Goal: Task Accomplishment & Management: Complete application form

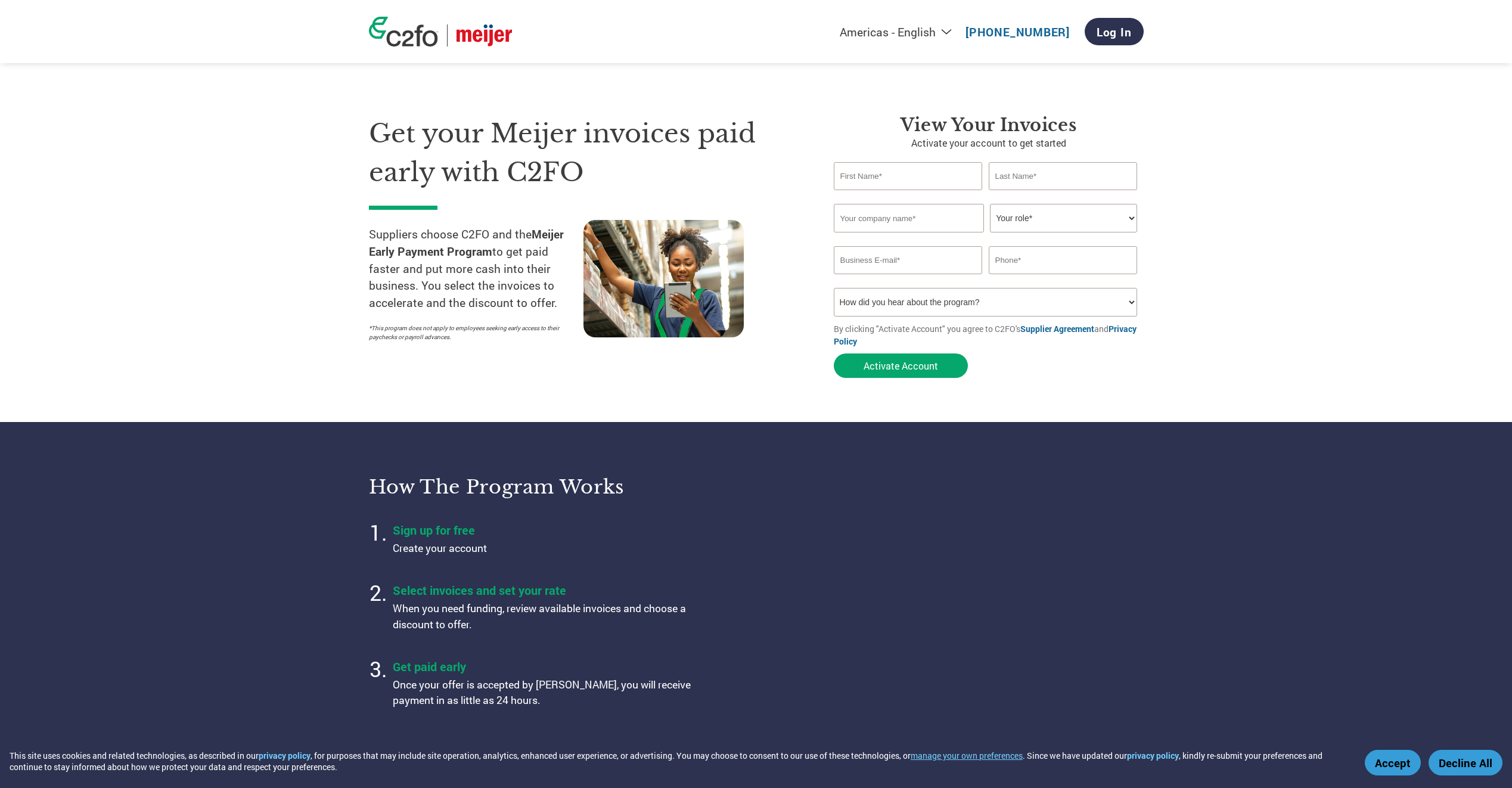
click at [878, 172] on input "text" at bounding box center [908, 176] width 149 height 28
type input "a"
type input "[PERSON_NAME]"
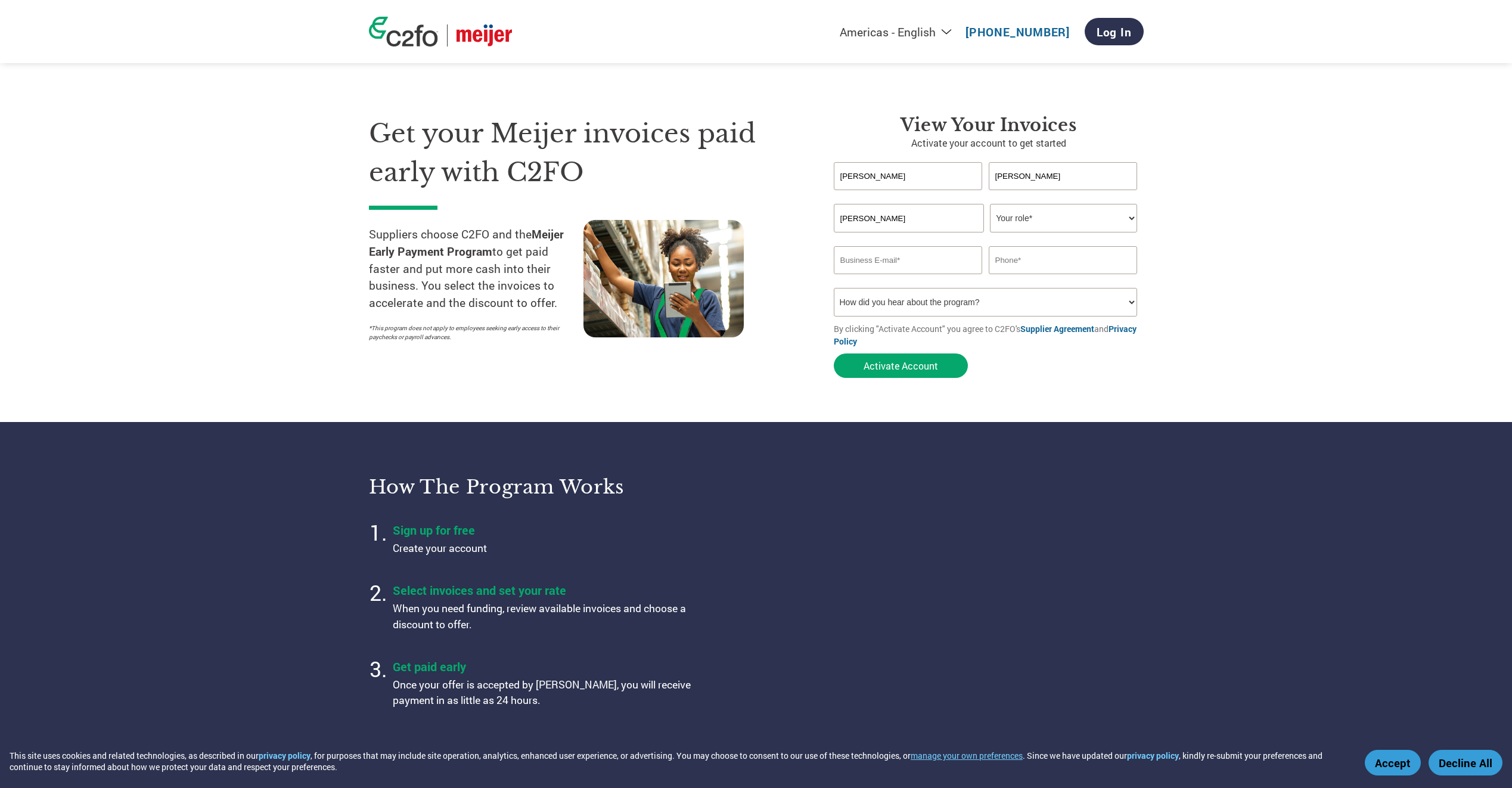
select select "ACCOUNTING"
type input "[PERSON_NAME][EMAIL_ADDRESS][DOMAIN_NAME]"
click at [1061, 260] on input "4195712427" at bounding box center [1063, 260] width 149 height 28
type input "4"
click at [985, 298] on select "How did you hear about the program? Received a letter Email Social Media Online…" at bounding box center [986, 302] width 304 height 29
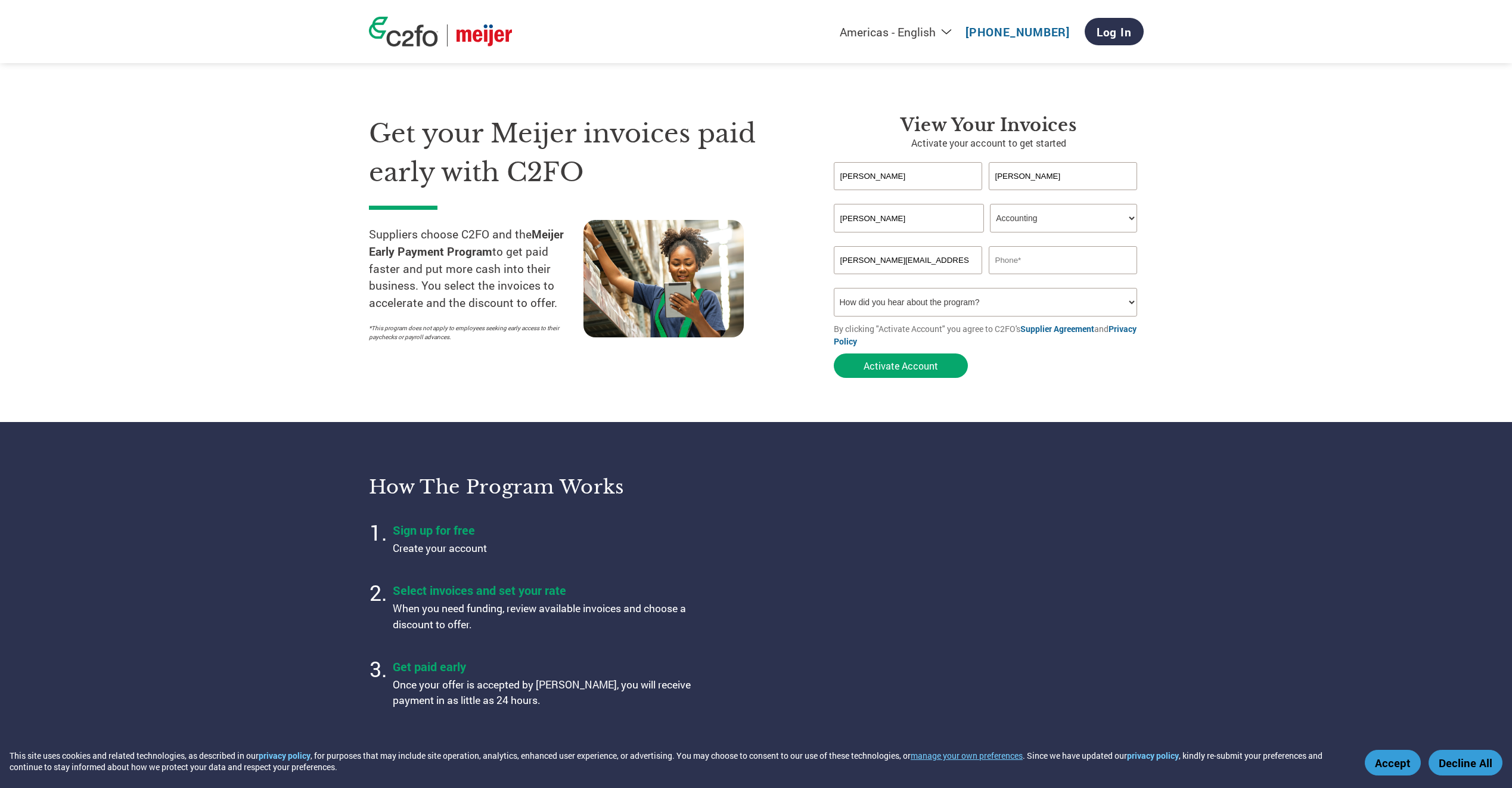
select select "Received a Letter"
click at [834, 288] on select "How did you hear about the program? Received a letter Email Social Media Online…" at bounding box center [986, 302] width 304 height 29
click at [901, 371] on button "Activate Account" at bounding box center [901, 366] width 134 height 24
click at [1044, 268] on input "text" at bounding box center [1063, 260] width 149 height 28
click at [1050, 262] on input "text" at bounding box center [1063, 260] width 149 height 28
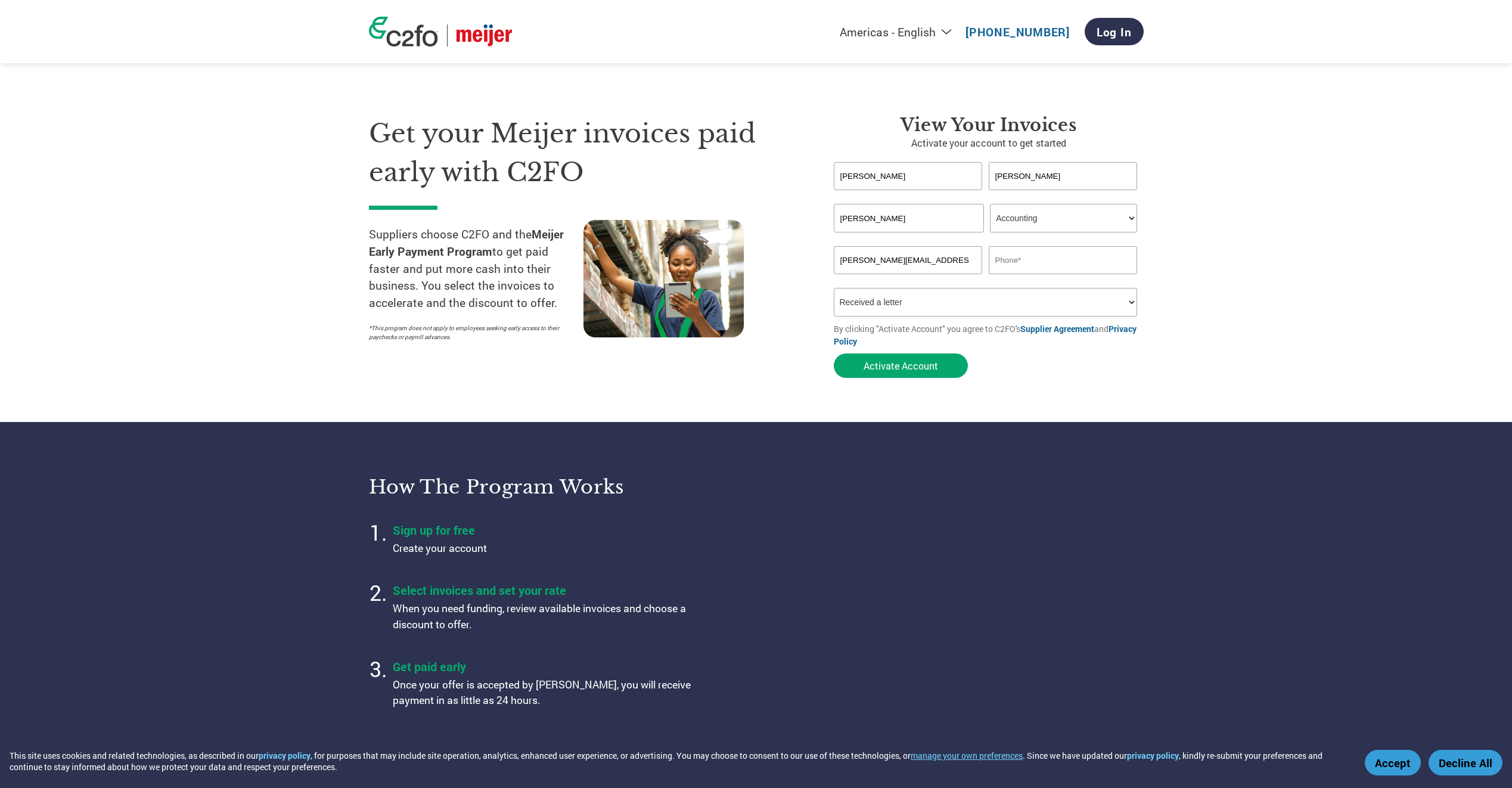
click at [1050, 262] on input "text" at bounding box center [1063, 260] width 149 height 28
click at [1261, 258] on section "Get your Meijer invoices paid early with C2FO Suppliers choose C2FO and the Mei…" at bounding box center [756, 235] width 1512 height 374
click at [1071, 254] on input "text" at bounding box center [1063, 260] width 149 height 28
type input "9158771193"
click at [1047, 261] on input "9158771193" at bounding box center [1063, 260] width 149 height 28
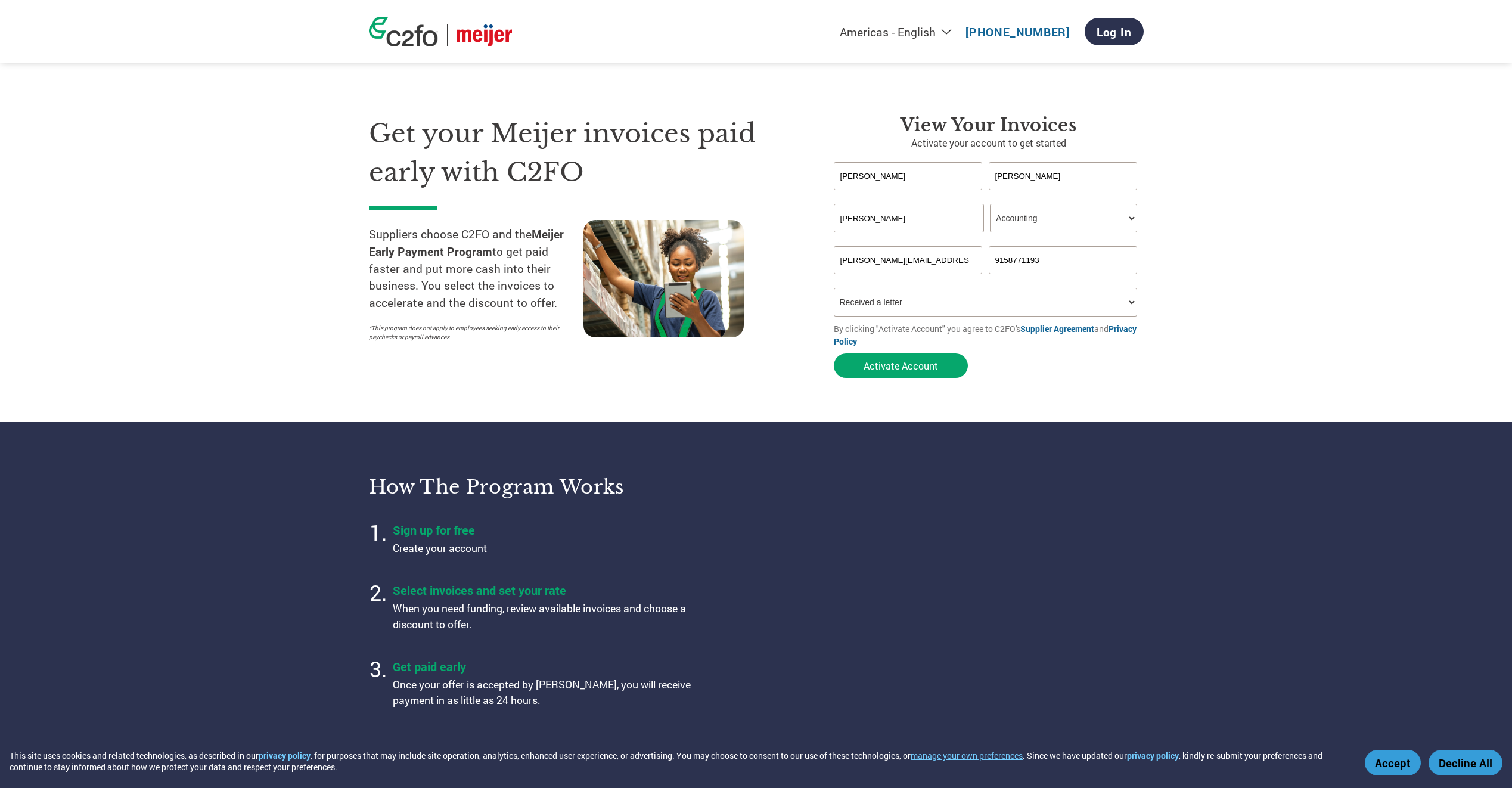
drag, startPoint x: 1049, startPoint y: 260, endPoint x: 975, endPoint y: 267, distance: 74.3
click at [962, 264] on div "[PERSON_NAME][EMAIL_ADDRESS][DOMAIN_NAME] 9158771193" at bounding box center [989, 260] width 310 height 28
type input "4195712427"
click at [896, 365] on button "Activate Account" at bounding box center [901, 366] width 134 height 24
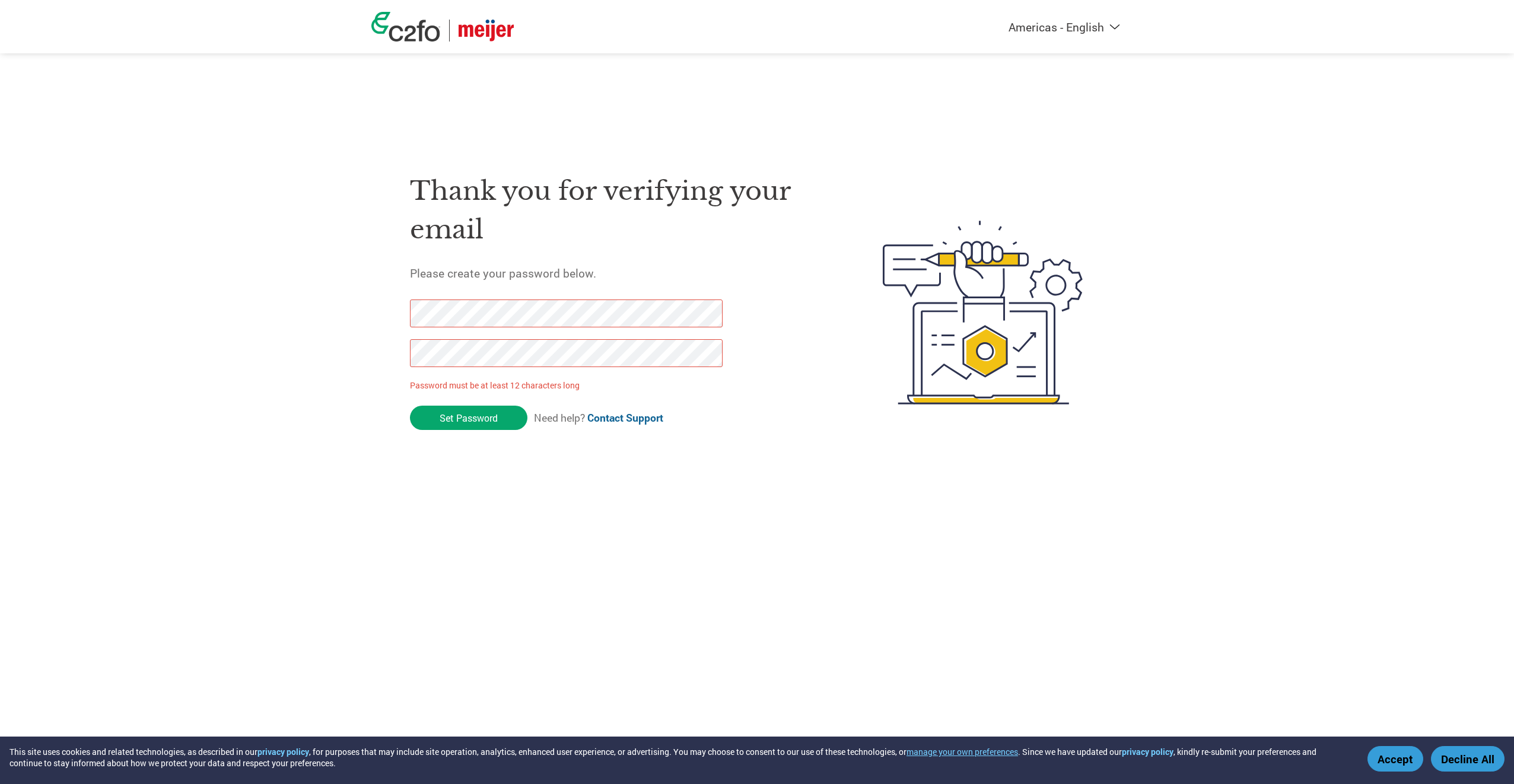
click at [356, 316] on div "Americas - English Américas - Español [GEOGRAPHIC_DATA] - Português Amériques -…" at bounding box center [757, 265] width 1514 height 529
click at [394, 311] on div "Thank you for verifying your email Please create your password below. Password …" at bounding box center [757, 312] width 771 height 314
click at [472, 427] on input "Set Password" at bounding box center [469, 417] width 118 height 24
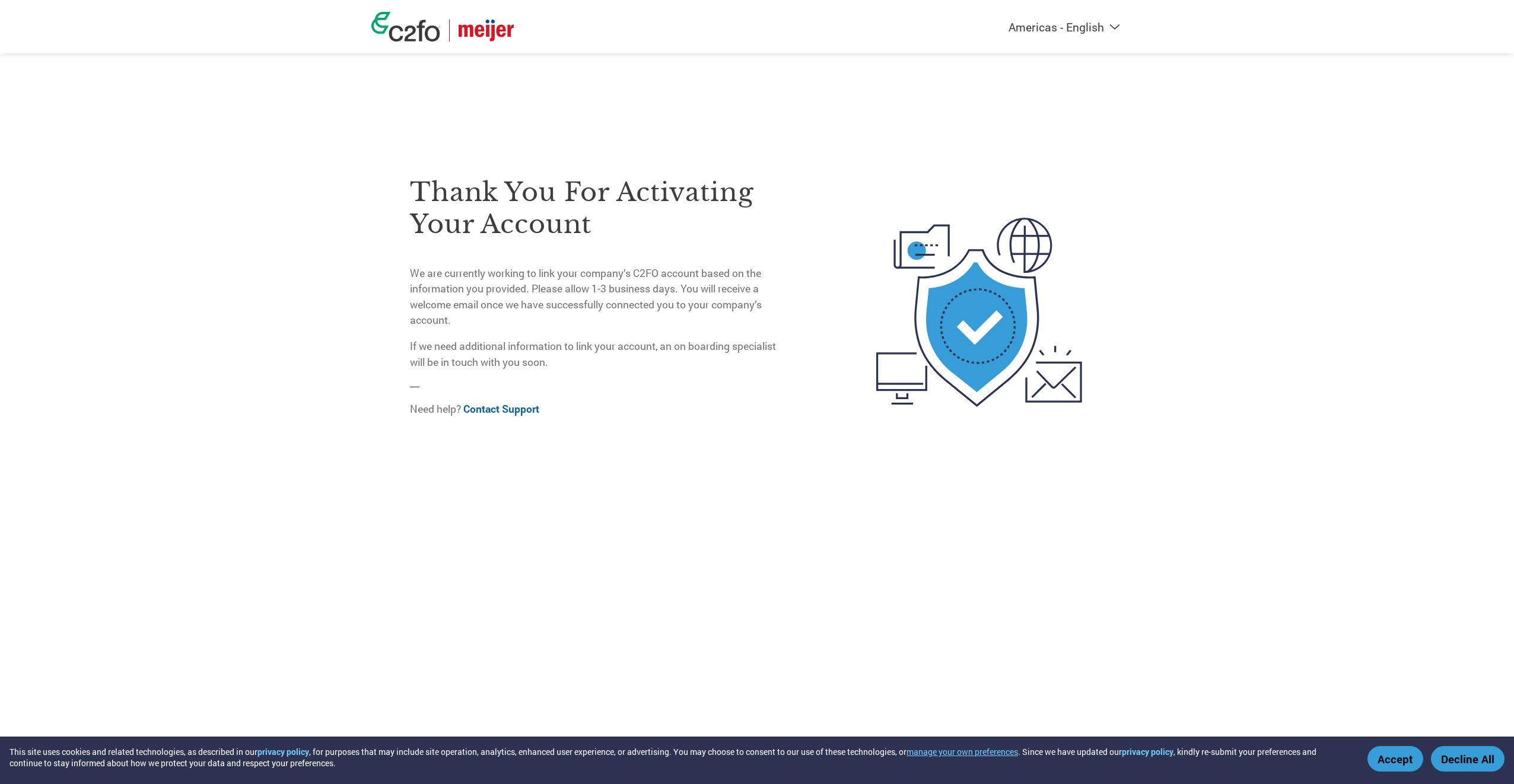
click at [1280, 289] on div "Americas - English Américas - Español [GEOGRAPHIC_DATA] - Português Amériques -…" at bounding box center [757, 265] width 1514 height 529
click at [1386, 763] on button "Accept" at bounding box center [1394, 758] width 55 height 26
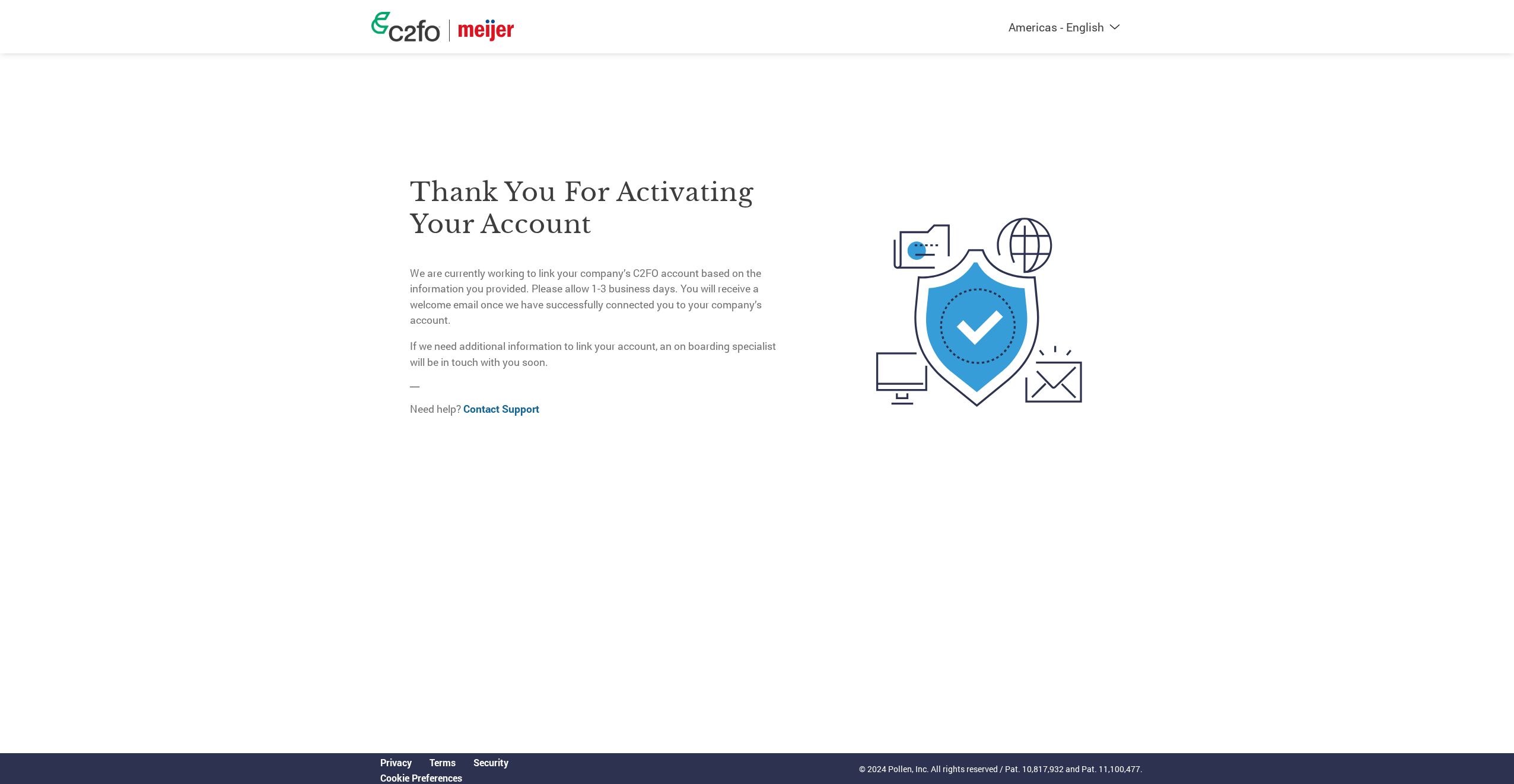
click at [996, 72] on div "Thank you for activating your account We are currently working to link your com…" at bounding box center [757, 265] width 771 height 529
drag, startPoint x: 810, startPoint y: 87, endPoint x: 438, endPoint y: 88, distance: 372.0
click at [809, 87] on div "Thank you for activating your account We are currently working to link your com…" at bounding box center [757, 265] width 771 height 529
click at [950, 44] on div "Americas - English Américas - Español Américas - Português Amériques - Français…" at bounding box center [757, 27] width 789 height 54
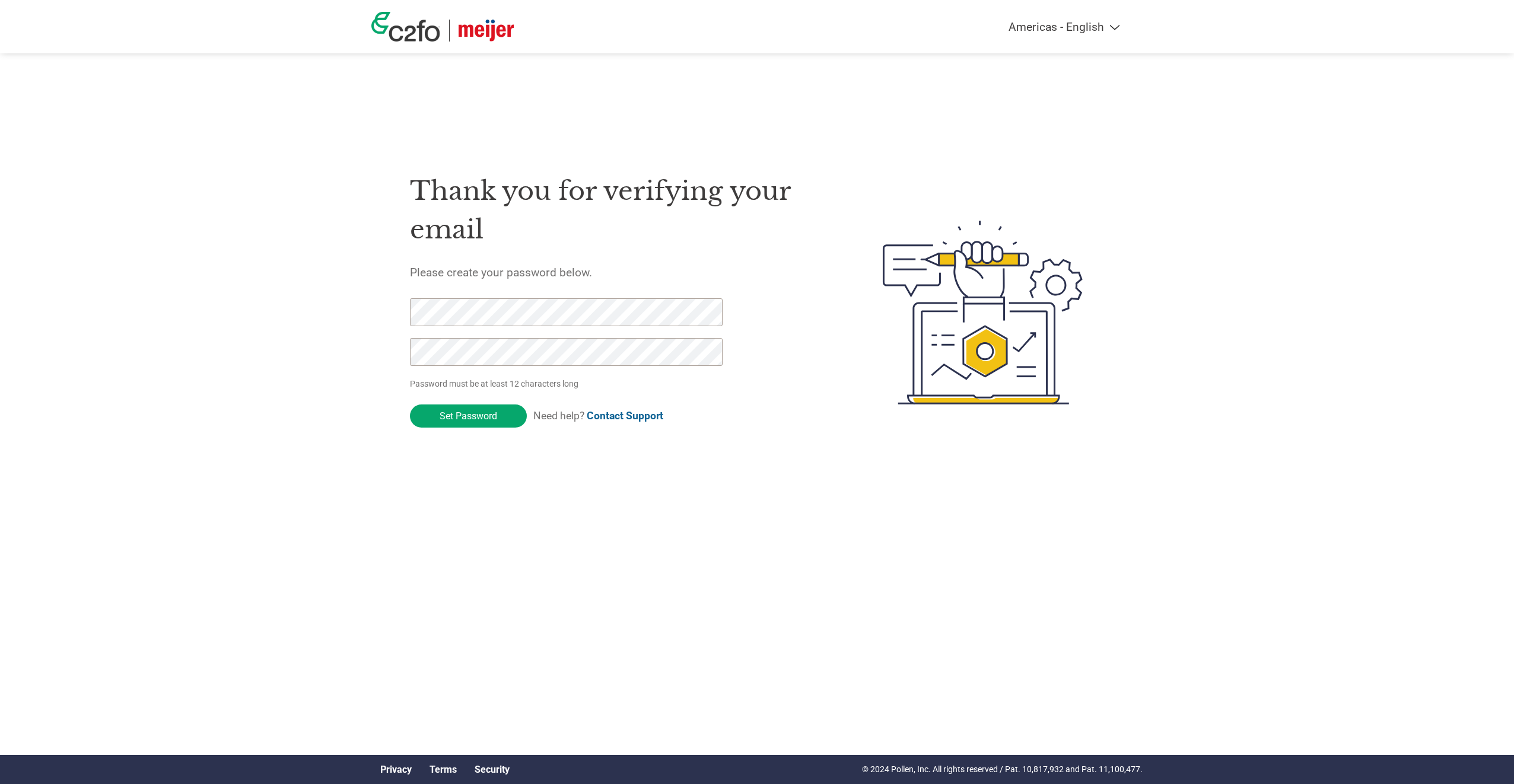
drag, startPoint x: 1317, startPoint y: 468, endPoint x: 1317, endPoint y: 448, distance: 20.0
click at [1317, 461] on div "Americas - English Américas - Español Américas - Português Amériques - Français…" at bounding box center [757, 265] width 1514 height 529
click at [1264, 511] on div "Americas - English Américas - Español Américas - Português Amériques - Français…" at bounding box center [757, 265] width 1514 height 529
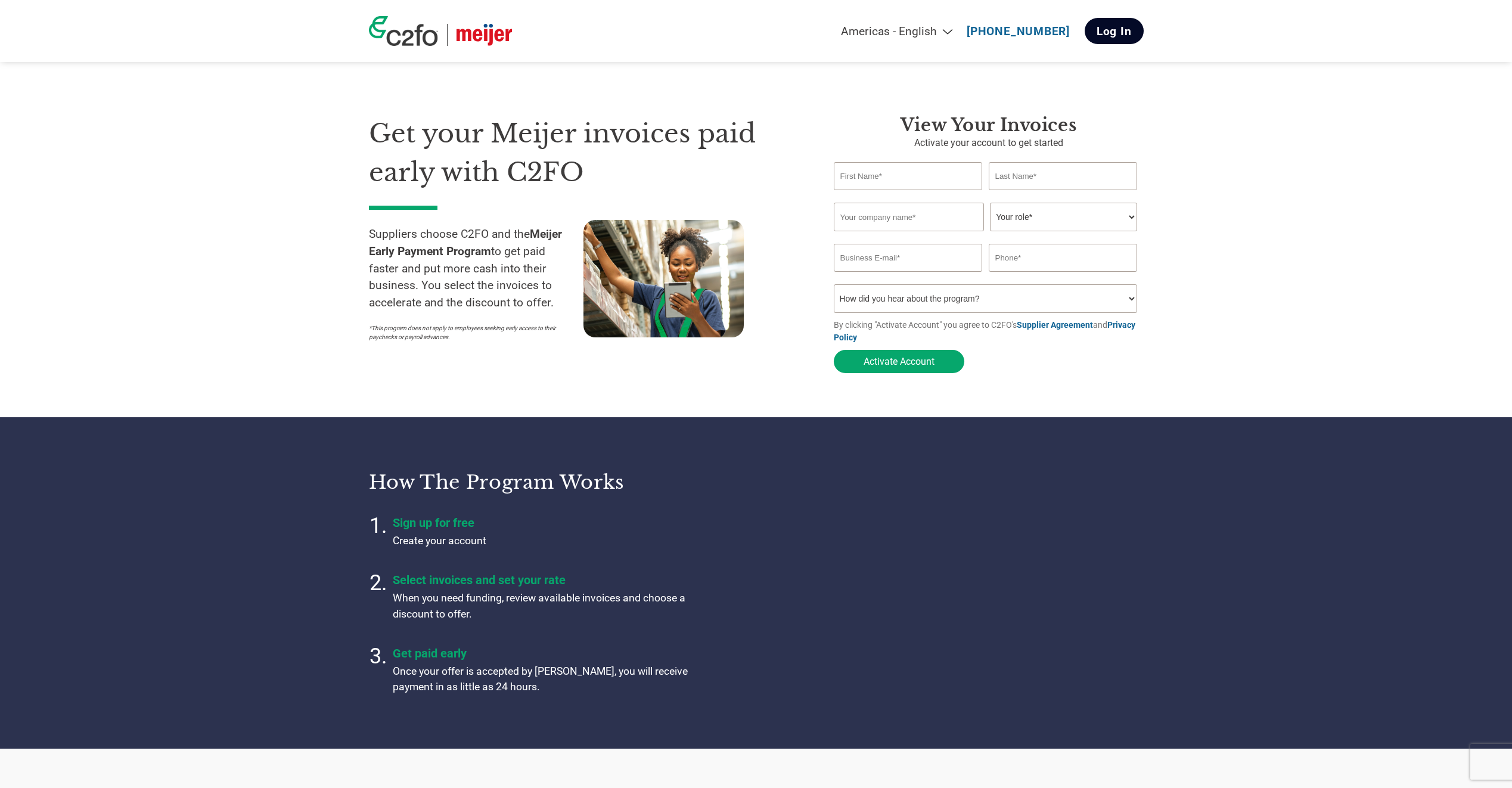
click at [1112, 27] on link "Log In" at bounding box center [1114, 31] width 59 height 26
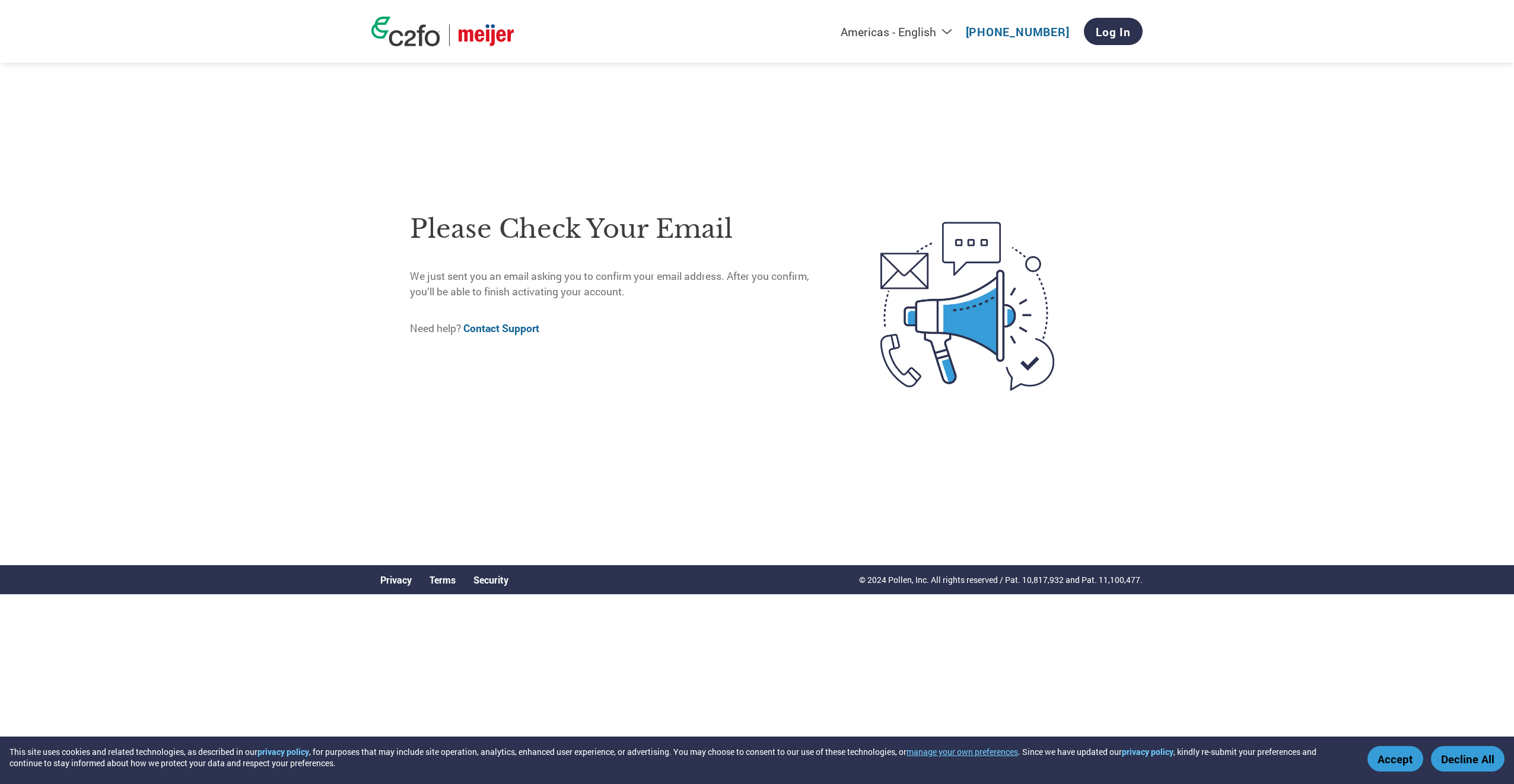
click at [1391, 757] on button "Accept" at bounding box center [1394, 758] width 55 height 26
